Goal: Task Accomplishment & Management: Complete application form

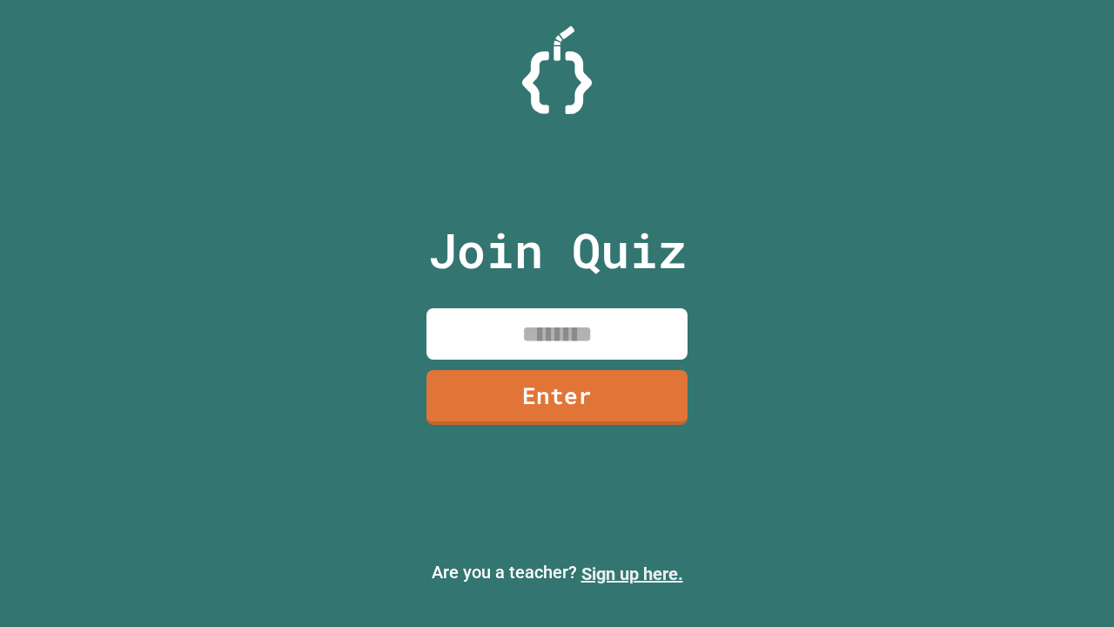
click at [632, 573] on link "Sign up here." at bounding box center [632, 573] width 102 height 21
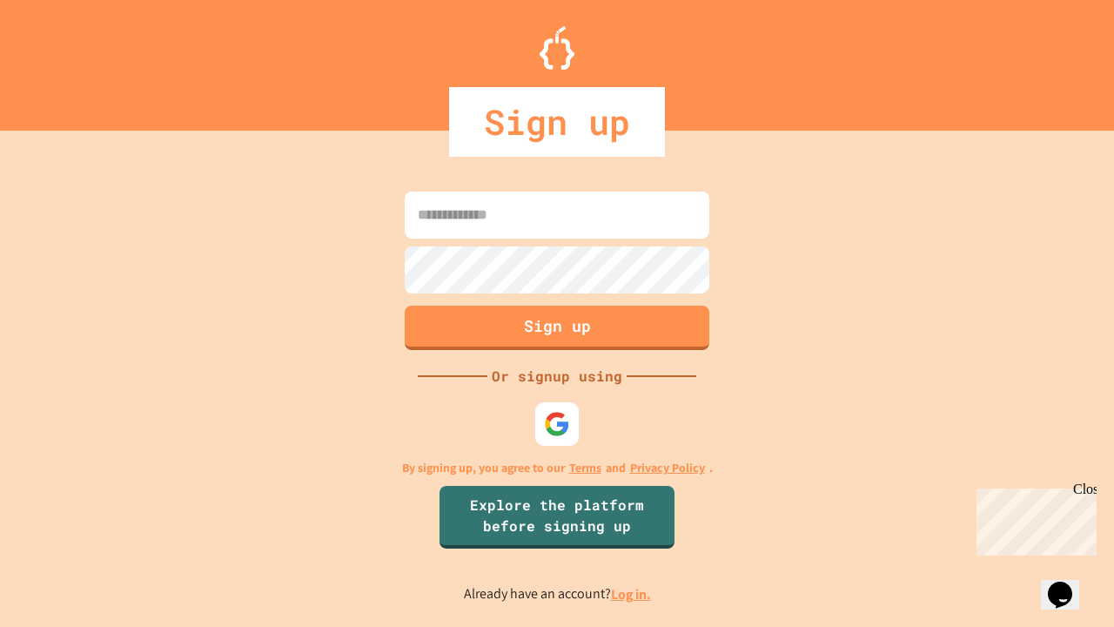
click at [632, 593] on link "Log in." at bounding box center [631, 594] width 40 height 18
